Goal: Task Accomplishment & Management: Use online tool/utility

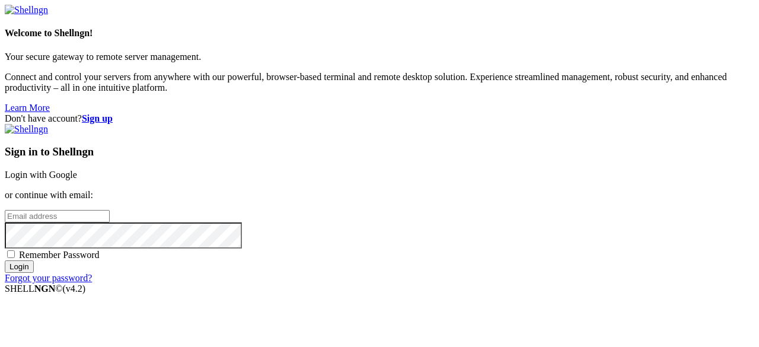
click at [110, 210] on input "email" at bounding box center [57, 216] width 105 height 12
type input "jaysingh@reyncord.com"
click at [5, 260] on input "Login" at bounding box center [19, 266] width 29 height 12
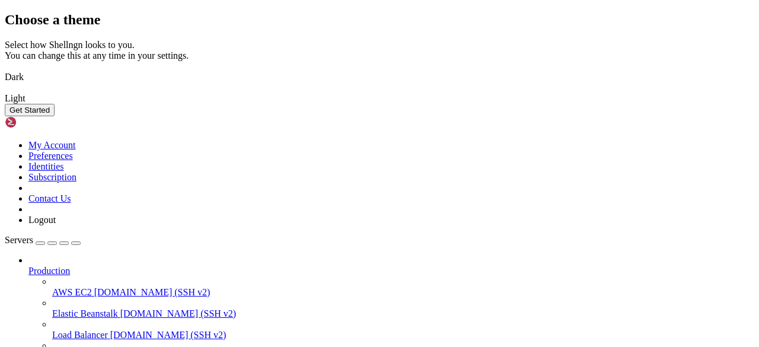
click at [5, 69] on img at bounding box center [5, 69] width 0 height 0
click at [55, 116] on button "Get Started" at bounding box center [30, 110] width 50 height 12
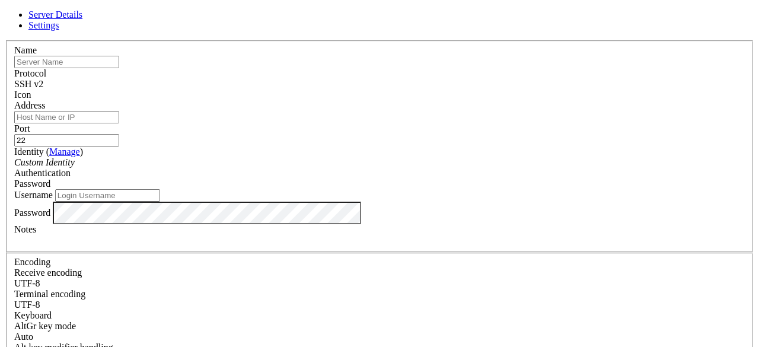
click at [465, 87] on div "SSH v2" at bounding box center [379, 84] width 730 height 11
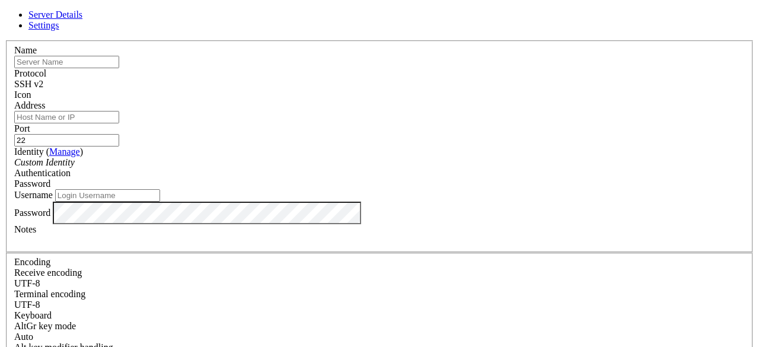
click at [519, 100] on div at bounding box center [379, 100] width 730 height 0
click at [119, 123] on input "Address" at bounding box center [66, 117] width 105 height 12
click at [373, 168] on div "Custom Identity" at bounding box center [379, 162] width 730 height 11
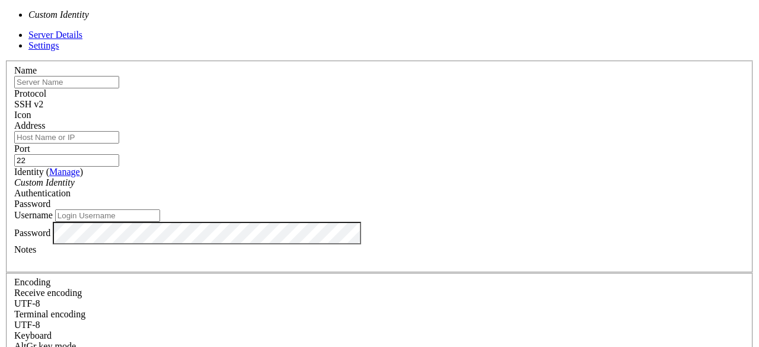
click at [372, 177] on div "Custom Identity" at bounding box center [379, 182] width 730 height 11
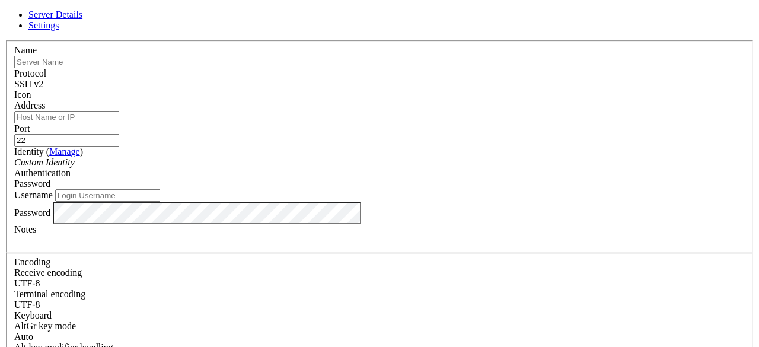
click at [443, 69] on div "Protocol SSH v2" at bounding box center [379, 78] width 730 height 21
click at [443, 79] on div "SSH v2" at bounding box center [379, 84] width 730 height 11
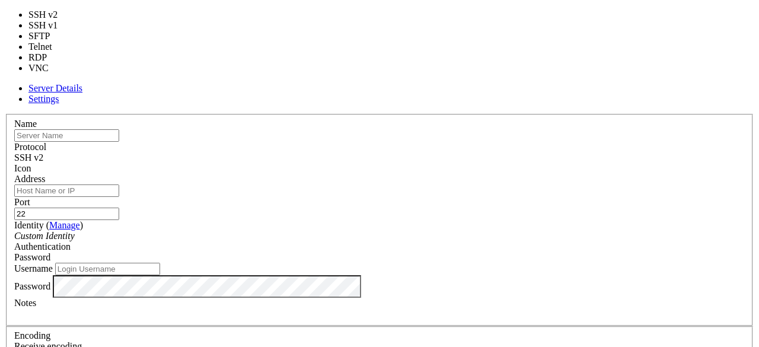
click at [443, 152] on div "SSH v2" at bounding box center [379, 157] width 730 height 11
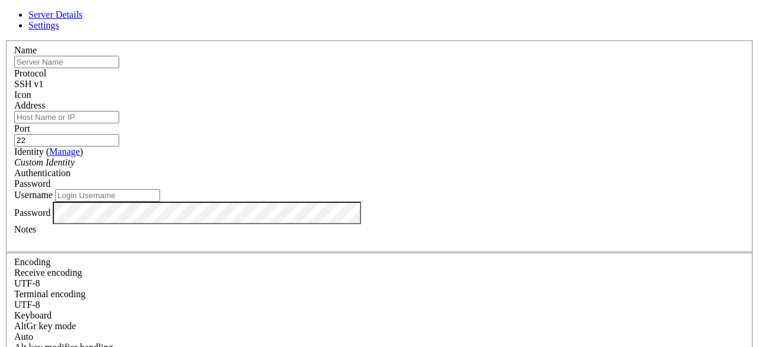
click at [445, 85] on div "SSH v1" at bounding box center [379, 84] width 730 height 11
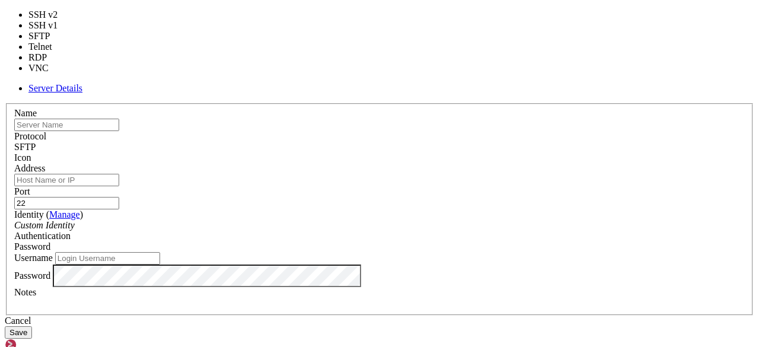
click at [438, 142] on div "SFTP" at bounding box center [379, 147] width 730 height 11
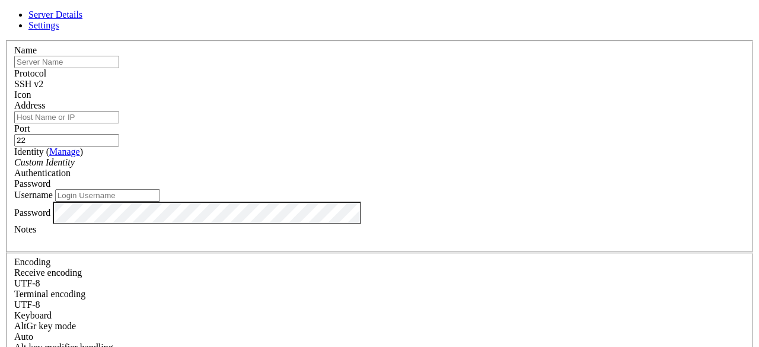
click at [50, 178] on span "Password" at bounding box center [32, 183] width 36 height 10
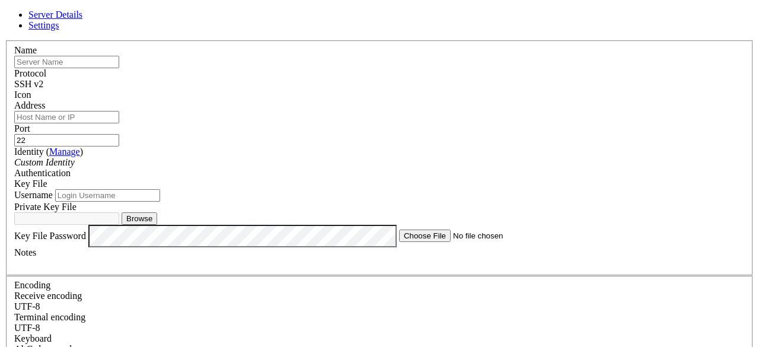
click at [160, 202] on input "Username" at bounding box center [107, 195] width 105 height 12
click at [325, 168] on div "Identity ( Manage ) Custom Identity" at bounding box center [379, 156] width 730 height 21
click at [160, 202] on input "Username" at bounding box center [107, 195] width 105 height 12
type input "jaysingh"
click at [157, 225] on button "Browse" at bounding box center [140, 218] width 36 height 12
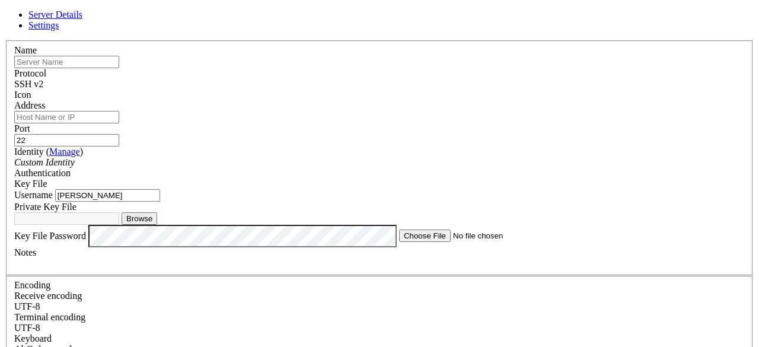
type input "ssh-key-2025-09-27.key"
click at [119, 68] on input "text" at bounding box center [66, 62] width 105 height 12
type input "[PERSON_NAME]"
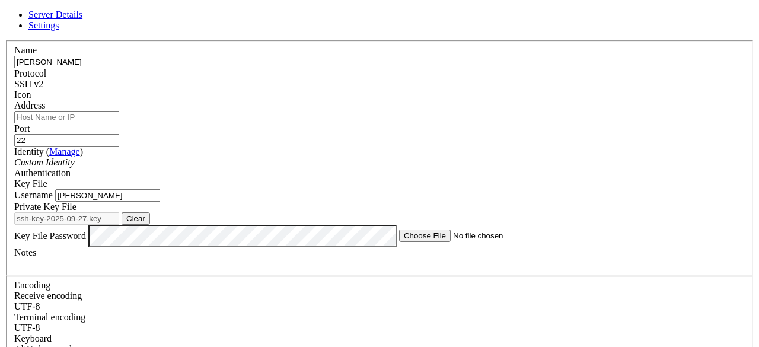
click at [119, 123] on input "Address" at bounding box center [66, 117] width 105 height 12
paste input "[TECHNICAL_ID]"
type input "[TECHNICAL_ID]"
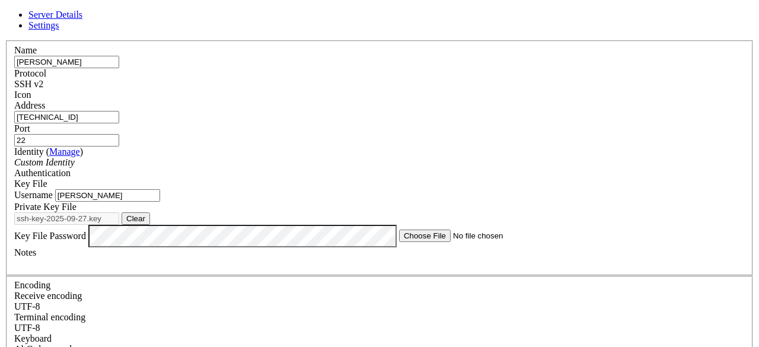
click at [160, 202] on input "jaysingh" at bounding box center [107, 195] width 105 height 12
drag, startPoint x: 300, startPoint y: 221, endPoint x: 35, endPoint y: 213, distance: 265.1
click at [35, 213] on div "Server Details Settings Name [GEOGRAPHIC_DATA] Protocol SSH v2 Icon" at bounding box center [379, 265] width 749 height 513
type input "opc"
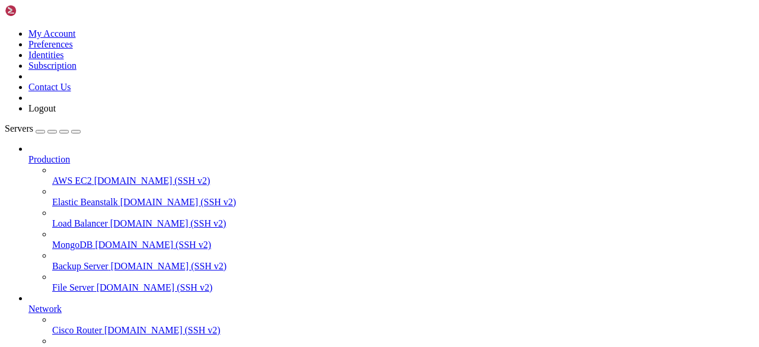
scroll to position [132, 0]
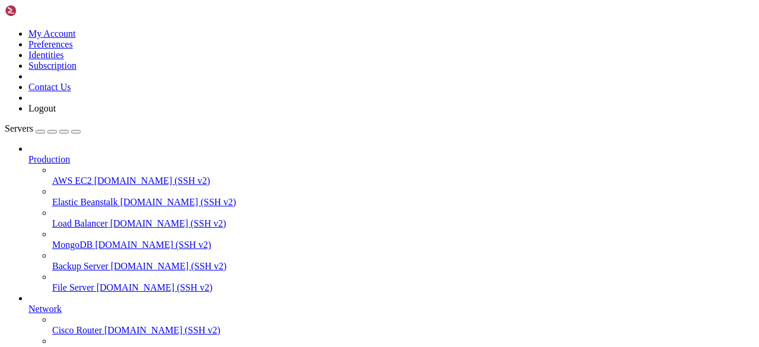
scroll to position [132, 0]
drag, startPoint x: 132, startPoint y: 309, endPoint x: 196, endPoint y: 303, distance: 64.4
click at [196, 303] on div "My Account Preferences Identities Subscription Contact Us Logout Servers Produc…" at bounding box center [379, 255] width 749 height 500
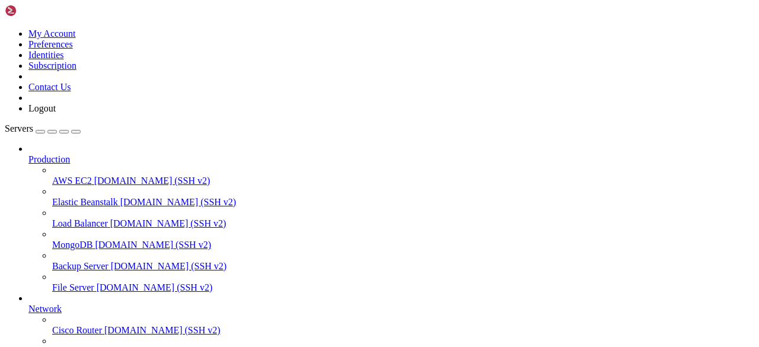
drag, startPoint x: 11, startPoint y: 669, endPoint x: 229, endPoint y: 710, distance: 221.9
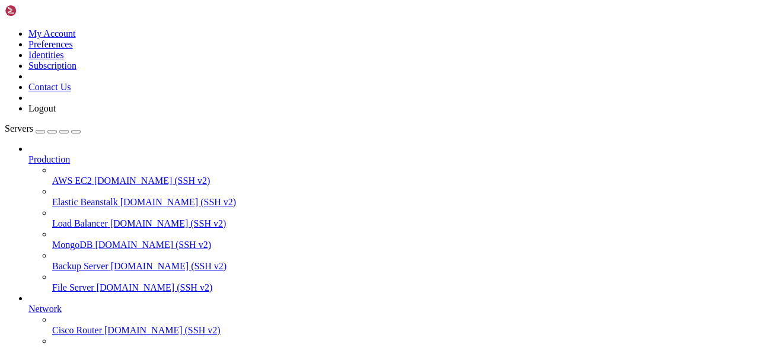
click at [95, 240] on span "[DOMAIN_NAME] (SSH v2)" at bounding box center [153, 245] width 116 height 10
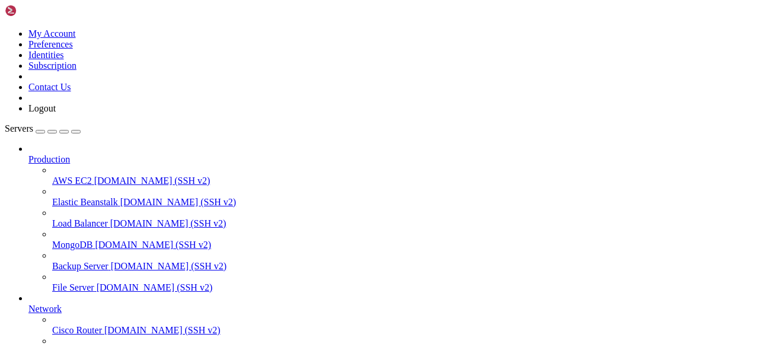
scroll to position [0, 0]
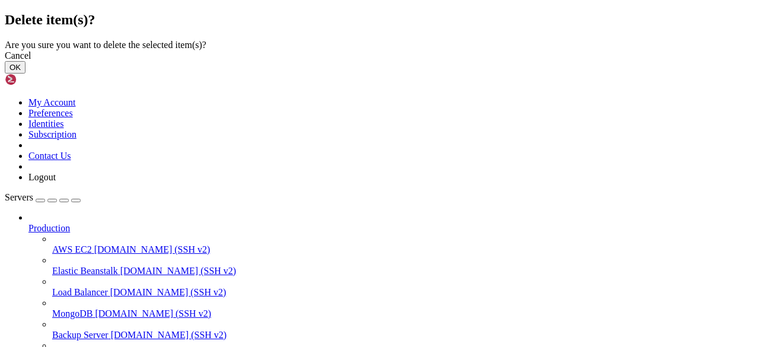
drag, startPoint x: 456, startPoint y: 218, endPoint x: 0, endPoint y: 264, distance: 458.9
click at [446, 61] on div "Cancel" at bounding box center [379, 55] width 749 height 11
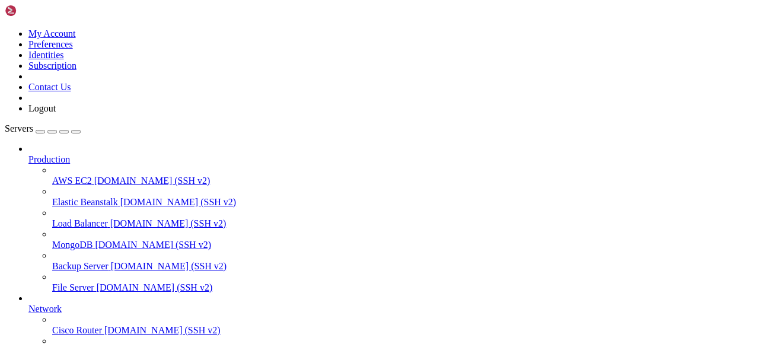
drag, startPoint x: 106, startPoint y: 308, endPoint x: 225, endPoint y: 323, distance: 120.1
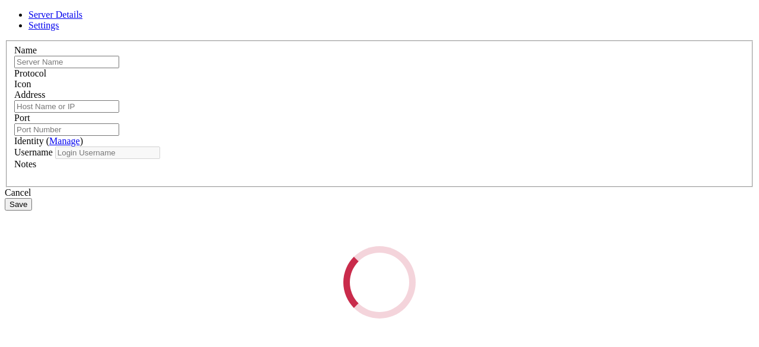
type input "[PERSON_NAME]"
type input "[TECHNICAL_ID]"
type input "22"
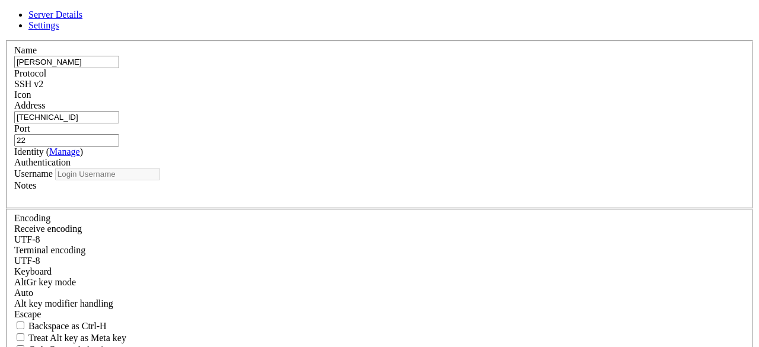
type input "opc"
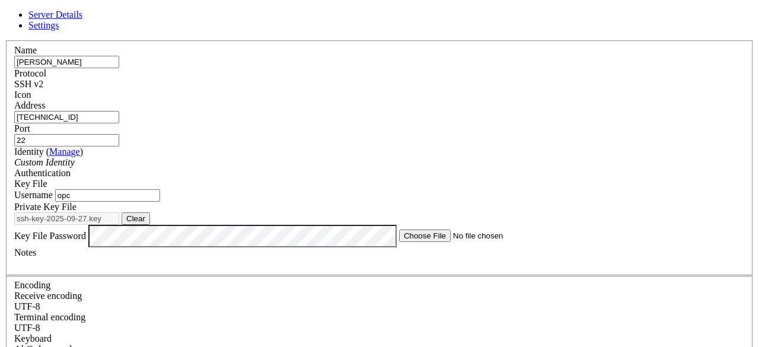
click at [119, 68] on input "[PERSON_NAME]" at bounding box center [66, 62] width 105 height 12
drag, startPoint x: 315, startPoint y: 128, endPoint x: 187, endPoint y: 128, distance: 127.5
click at [187, 128] on div "Server Details Settings Name [GEOGRAPHIC_DATA] Protocol SSH v2 Icon" at bounding box center [379, 265] width 749 height 513
paste input "[TECHNICAL_ID]"
type input "[TECHNICAL_ID]"
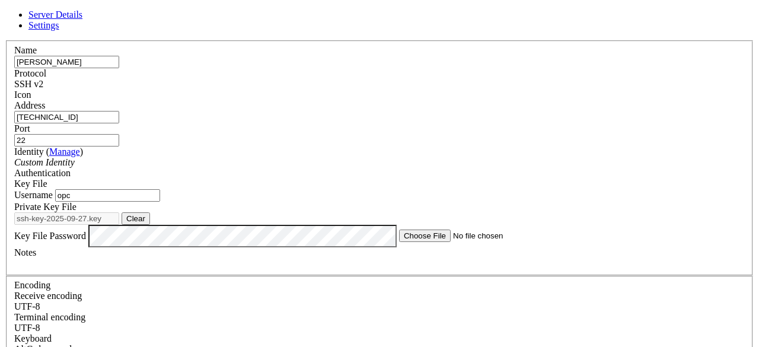
click at [160, 202] on input "opc" at bounding box center [107, 195] width 105 height 12
drag, startPoint x: 267, startPoint y: 213, endPoint x: 145, endPoint y: 214, distance: 122.7
click at [145, 214] on div "Server Details Settings Name [GEOGRAPHIC_DATA] Protocol SSH v2 Icon" at bounding box center [379, 265] width 749 height 513
paste input "ubuntu"
type input "ubuntu"
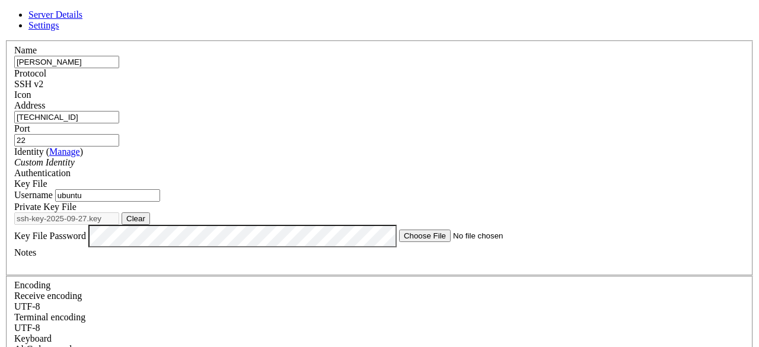
click at [150, 225] on button "Clear" at bounding box center [136, 218] width 28 height 12
click at [157, 212] on button "Browse" at bounding box center [140, 218] width 36 height 12
type input "ssh-key-2025-09-27.key"
click at [202, 44] on div "Name [PERSON_NAME] Protocol SSH v2 Icon Address [TECHNICAL_ID]" at bounding box center [379, 269] width 749 height 459
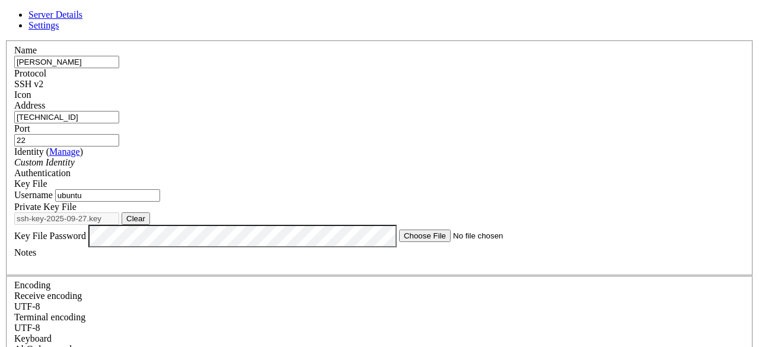
scroll to position [0, 0]
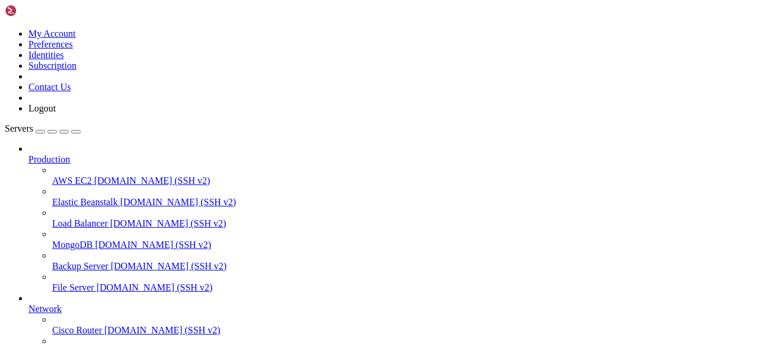
scroll to position [1905, 0]
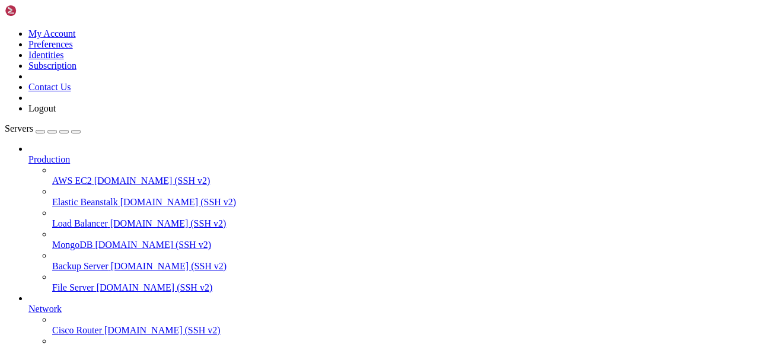
drag, startPoint x: 234, startPoint y: 920, endPoint x: 244, endPoint y: 911, distance: 13.4
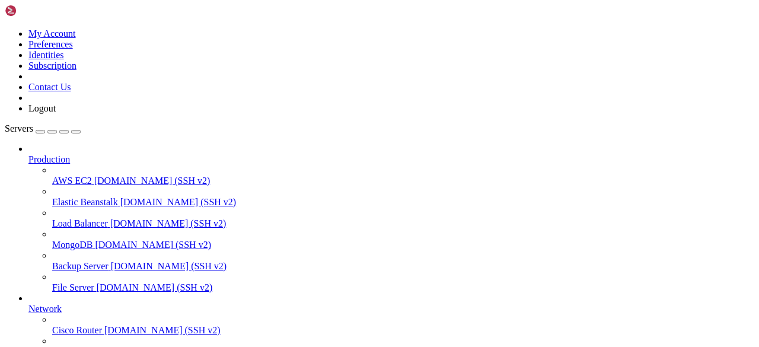
drag, startPoint x: 318, startPoint y: 913, endPoint x: 10, endPoint y: 914, distance: 308.3
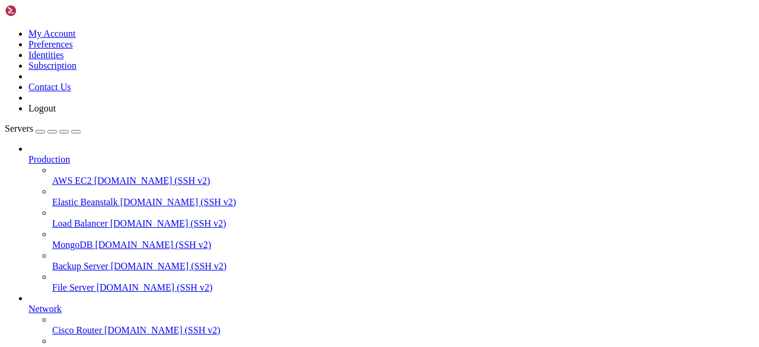
scroll to position [3447, 0]
drag, startPoint x: 211, startPoint y: 859, endPoint x: 177, endPoint y: 889, distance: 45.3
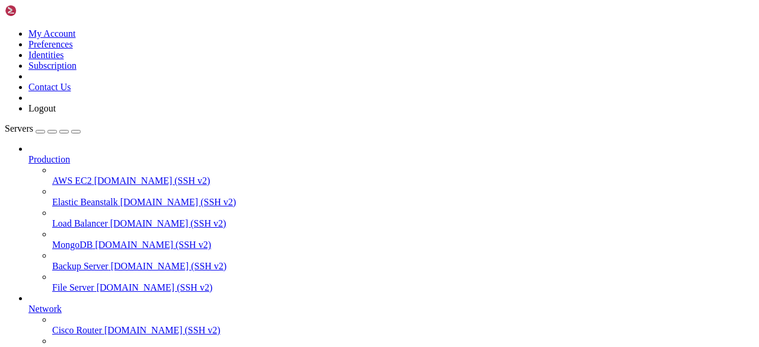
scroll to position [4142, 0]
drag, startPoint x: 317, startPoint y: 911, endPoint x: 15, endPoint y: 914, distance: 302.4
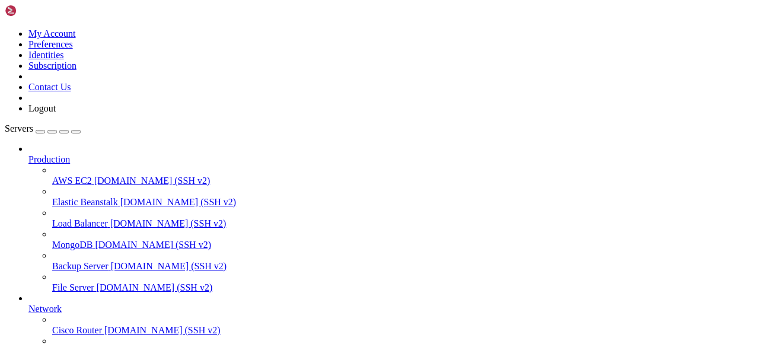
drag, startPoint x: 9, startPoint y: 711, endPoint x: 74, endPoint y: 757, distance: 79.5
drag, startPoint x: 9, startPoint y: 713, endPoint x: 427, endPoint y: 911, distance: 462.5
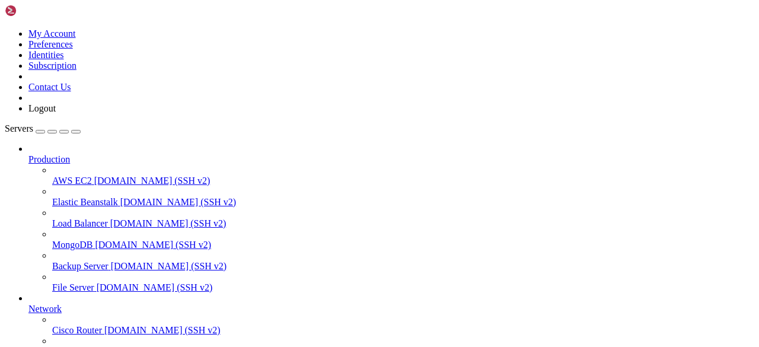
drag, startPoint x: 402, startPoint y: 909, endPoint x: 140, endPoint y: 920, distance: 262.2
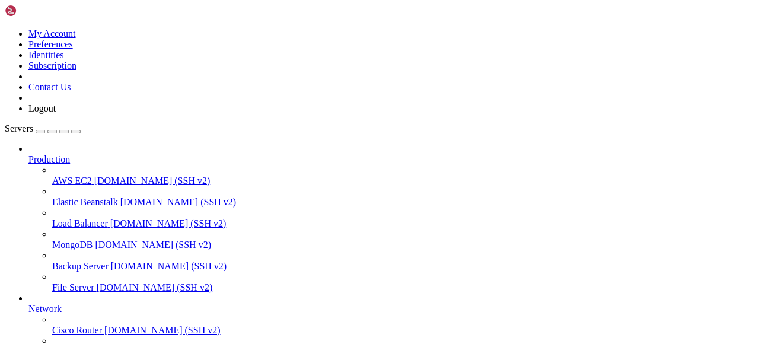
scroll to position [20257, 0]
drag, startPoint x: 11, startPoint y: 884, endPoint x: 168, endPoint y: 914, distance: 160.6
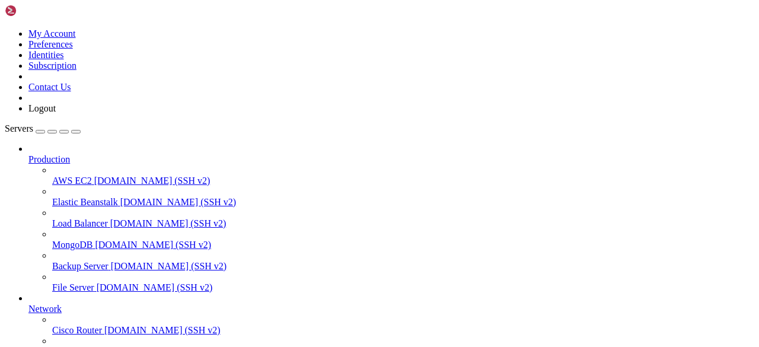
scroll to position [20307, 0]
drag, startPoint x: 11, startPoint y: 925, endPoint x: 72, endPoint y: 925, distance: 61.7
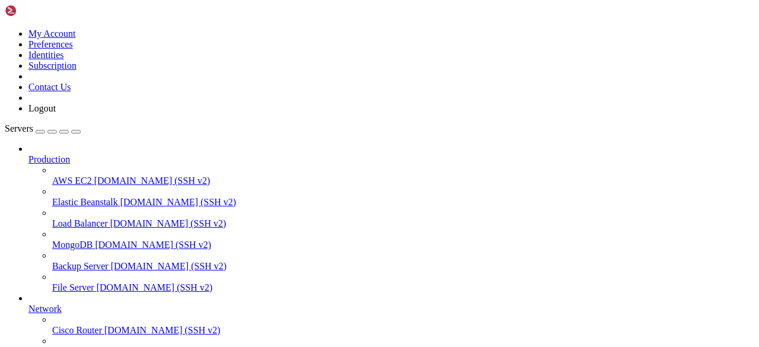
drag, startPoint x: 9, startPoint y: 903, endPoint x: 84, endPoint y: 922, distance: 77.2
